Goal: Check status

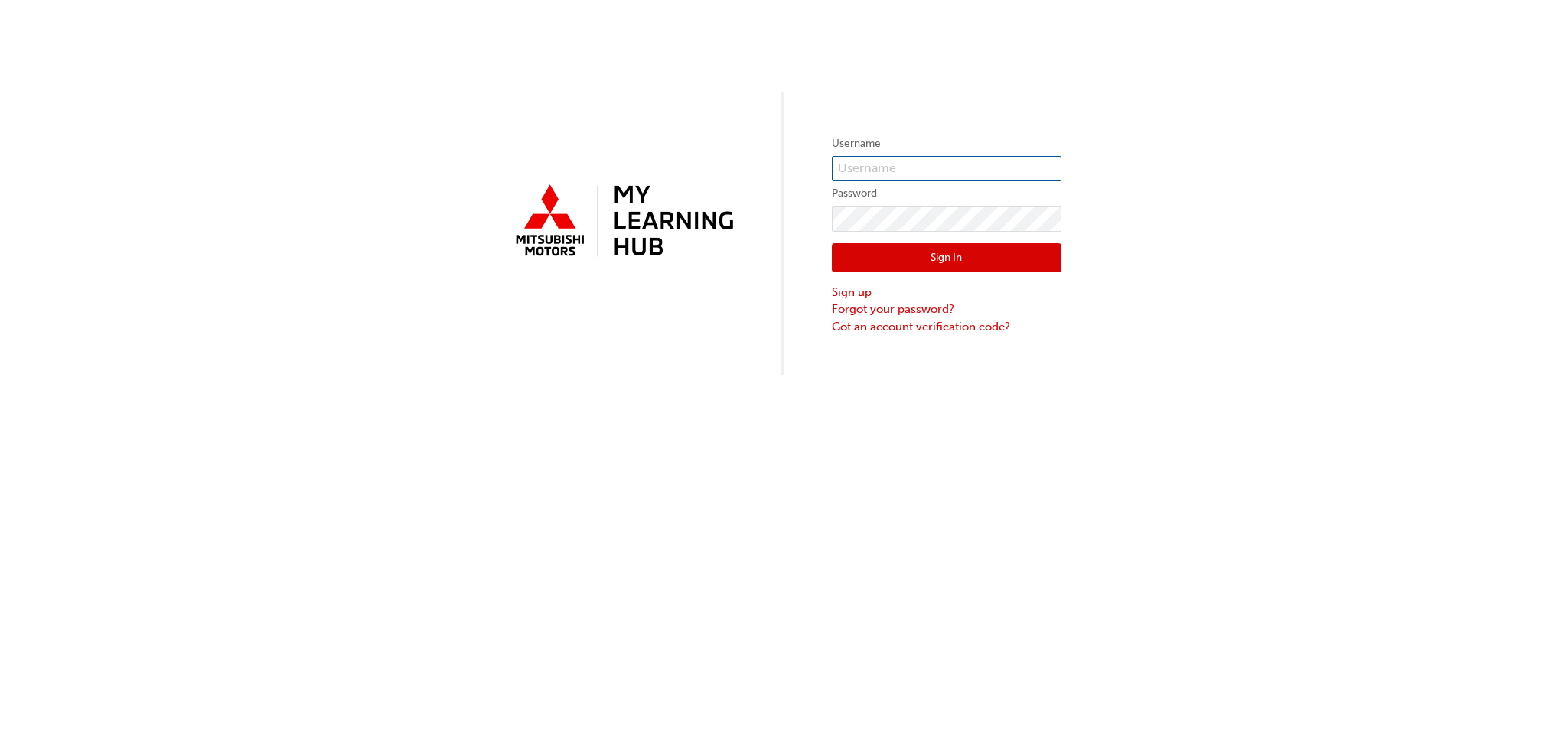
type input "0005853342"
click at [993, 246] on button "Sign In" at bounding box center [947, 258] width 230 height 29
